Goal: Task Accomplishment & Management: Use online tool/utility

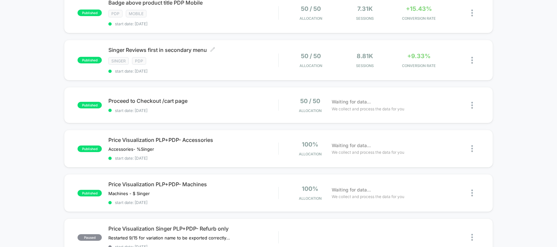
scroll to position [212, 0]
click at [233, 112] on div "published Proceed to Checkout /cart page start date: 2025-09-29 50 / 50 Allocat…" at bounding box center [278, 104] width 429 height 36
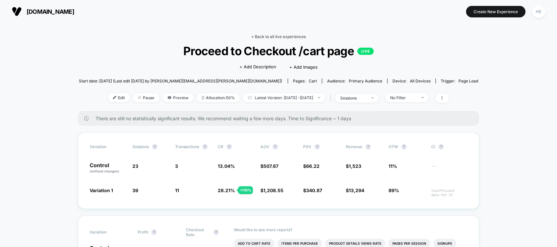
click at [279, 37] on link "< Back to all live experiences" at bounding box center [278, 36] width 54 height 5
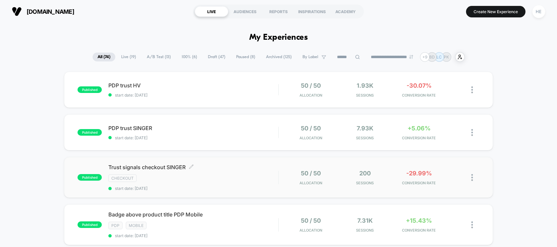
click at [211, 172] on div "Trust signals checkout SINGER Click to edit experience details Click to edit ex…" at bounding box center [193, 177] width 170 height 27
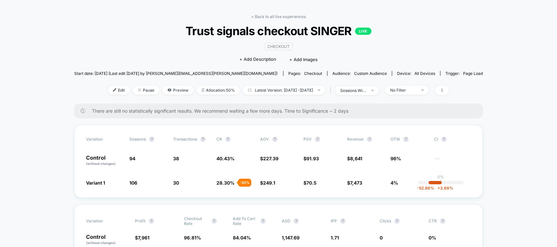
scroll to position [18, 0]
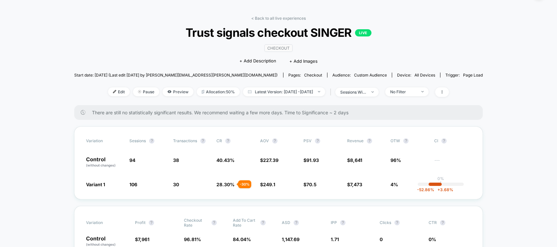
click at [424, 95] on div "Edit Pause Preview Allocation: 50% Latest Version: Sep 29, 2025 - Sep 30, 2025 …" at bounding box center [278, 92] width 409 height 10
click at [417, 87] on span "No Filter" at bounding box center [406, 91] width 43 height 9
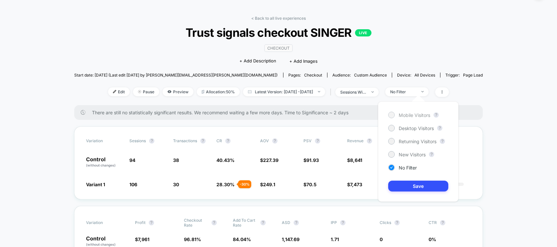
click at [416, 116] on span "Mobile Visitors" at bounding box center [415, 115] width 32 height 6
click at [416, 186] on button "Save" at bounding box center [418, 186] width 60 height 11
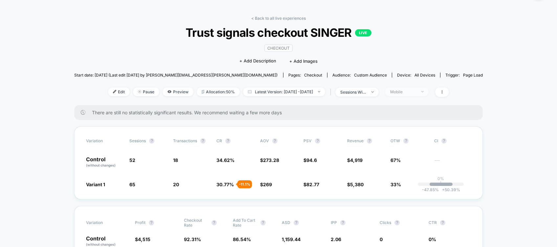
click at [407, 92] on div "Mobile" at bounding box center [403, 91] width 26 height 5
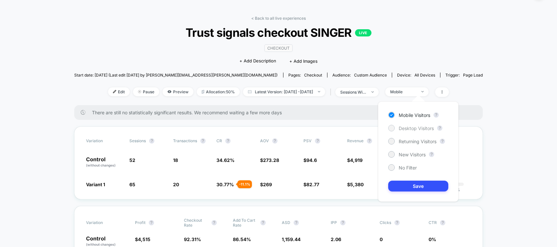
click at [403, 126] on span "Desktop Visitors" at bounding box center [416, 128] width 35 height 6
click at [407, 186] on button "Save" at bounding box center [418, 186] width 60 height 11
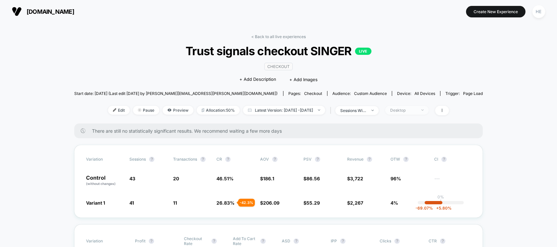
click at [407, 111] on span "Desktop" at bounding box center [406, 110] width 43 height 9
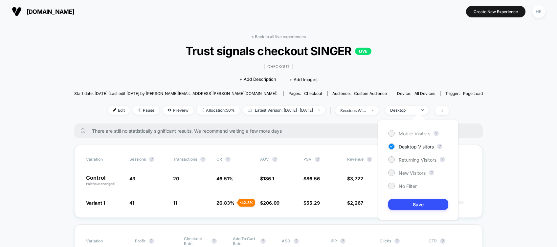
click at [396, 132] on div "Mobile Visitors" at bounding box center [409, 133] width 42 height 7
click at [418, 212] on div "Mobile Visitors ? Desktop Visitors ? Returning Visitors ? New Visitors ? No Fil…" at bounding box center [418, 170] width 80 height 100
click at [415, 202] on button "Save" at bounding box center [418, 204] width 60 height 11
